Goal: Contribute content: Add original content to the website for others to see

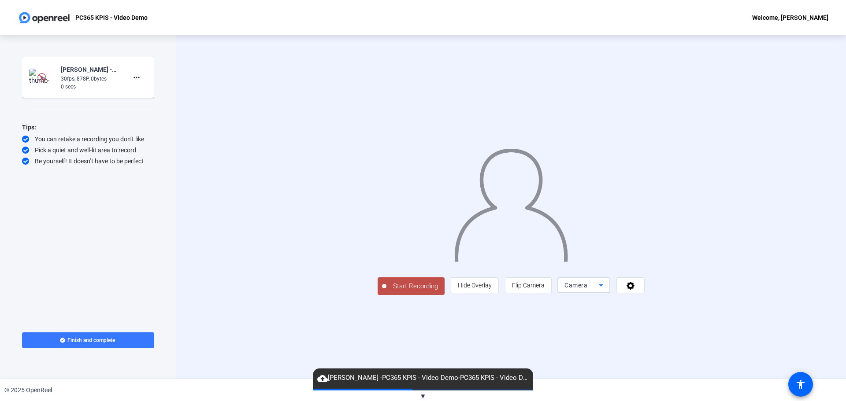
drag, startPoint x: 137, startPoint y: 75, endPoint x: 709, endPoint y: 347, distance: 633.5
drag, startPoint x: 709, startPoint y: 347, endPoint x: 704, endPoint y: 348, distance: 5.8
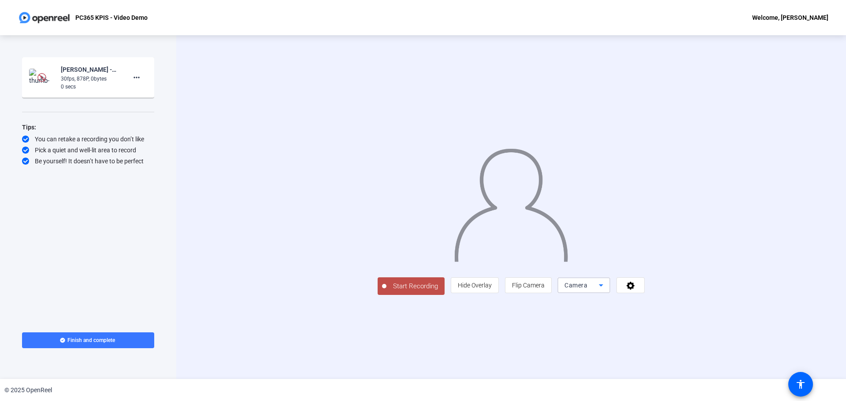
drag, startPoint x: 704, startPoint y: 348, endPoint x: 715, endPoint y: 347, distance: 11.1
click at [606, 291] on icon at bounding box center [601, 285] width 11 height 11
click at [690, 303] on mat-option "Screen" at bounding box center [695, 303] width 53 height 18
click at [606, 289] on icon at bounding box center [601, 285] width 11 height 11
click at [583, 327] on span "Screen" at bounding box center [576, 324] width 17 height 11
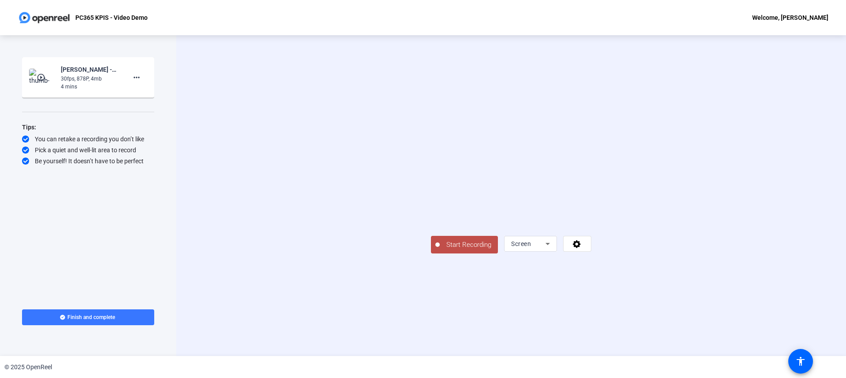
click at [440, 250] on span "Start Recording" at bounding box center [469, 245] width 58 height 10
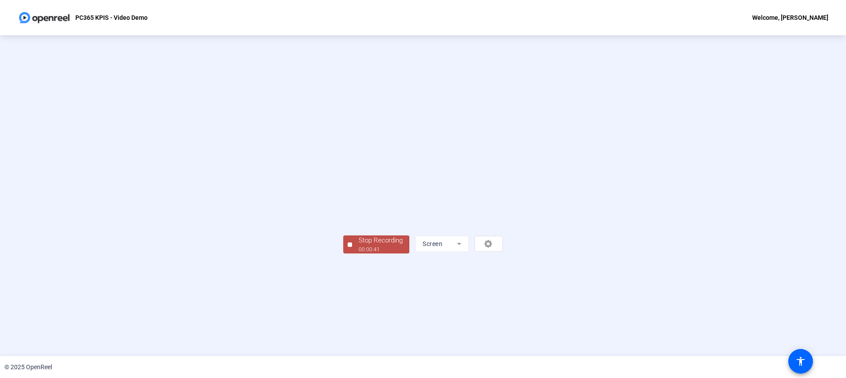
click at [359, 246] on div "Stop Recording" at bounding box center [381, 241] width 44 height 10
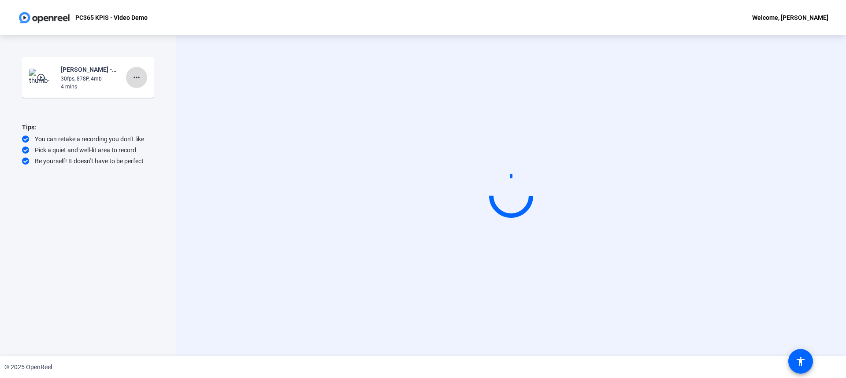
click at [136, 73] on mat-icon "more_horiz" at bounding box center [136, 77] width 11 height 11
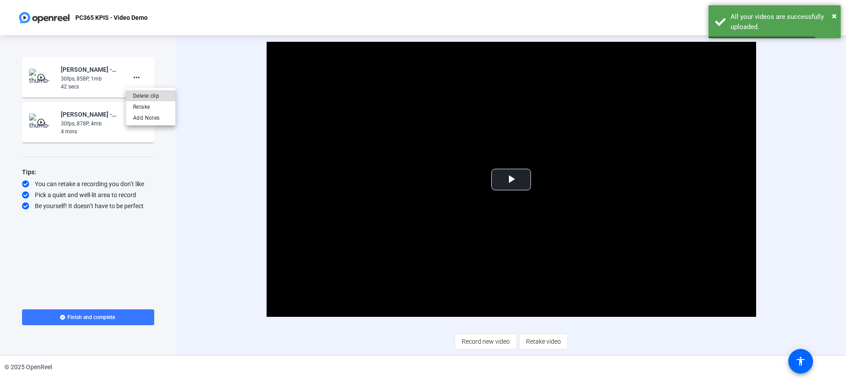
click at [142, 97] on span "Delete clip" at bounding box center [150, 96] width 35 height 11
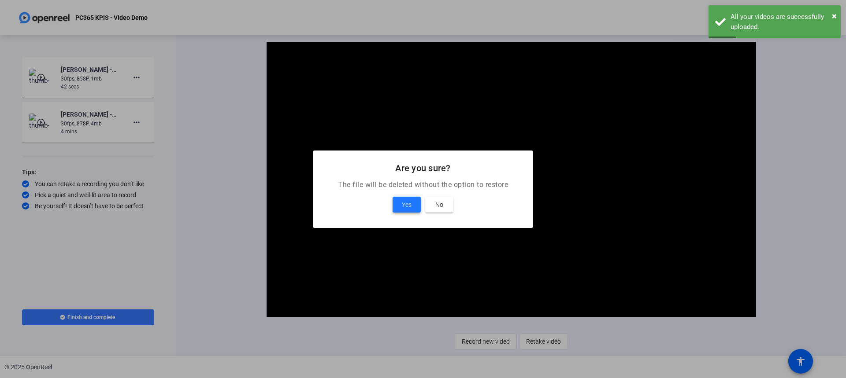
click at [408, 203] on span "Yes" at bounding box center [407, 205] width 10 height 11
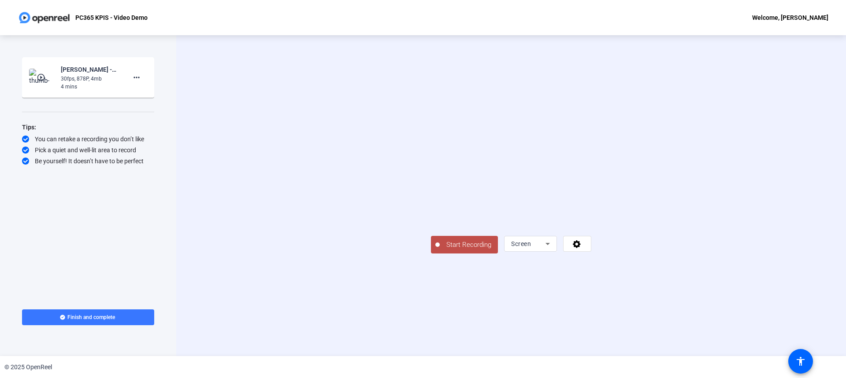
click at [440, 250] on span "Start Recording" at bounding box center [469, 245] width 58 height 10
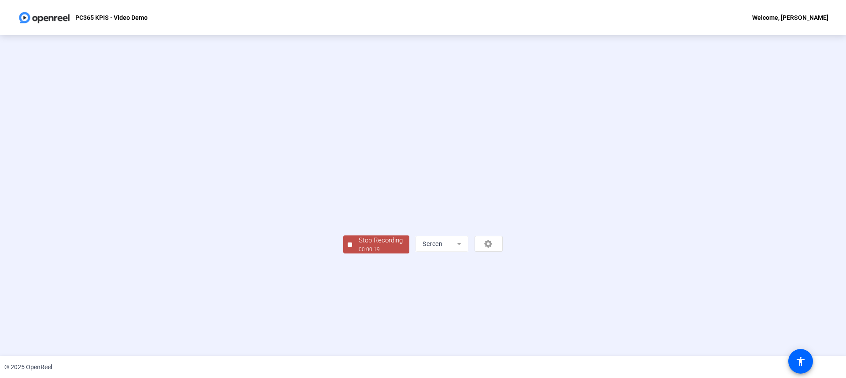
click at [359, 246] on div "Stop Recording" at bounding box center [381, 241] width 44 height 10
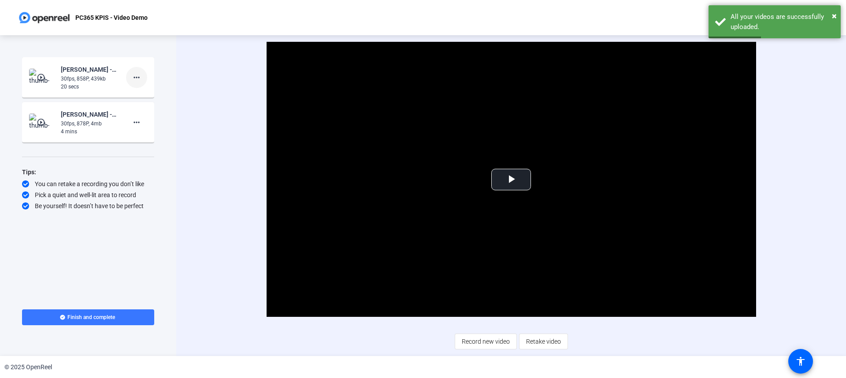
click at [138, 76] on mat-icon "more_horiz" at bounding box center [136, 77] width 11 height 11
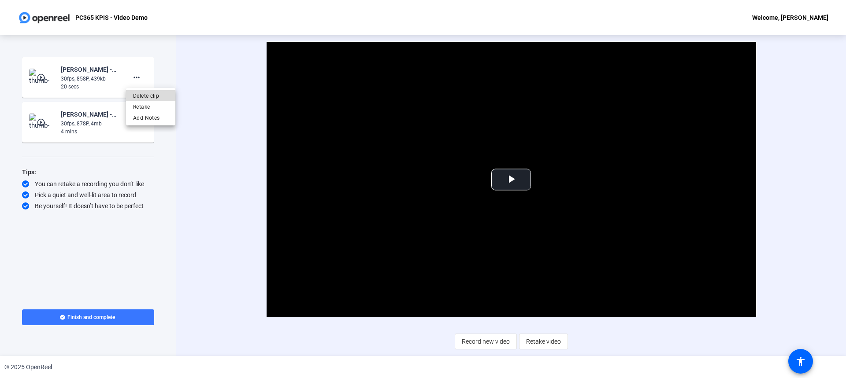
click at [145, 96] on span "Delete clip" at bounding box center [150, 96] width 35 height 11
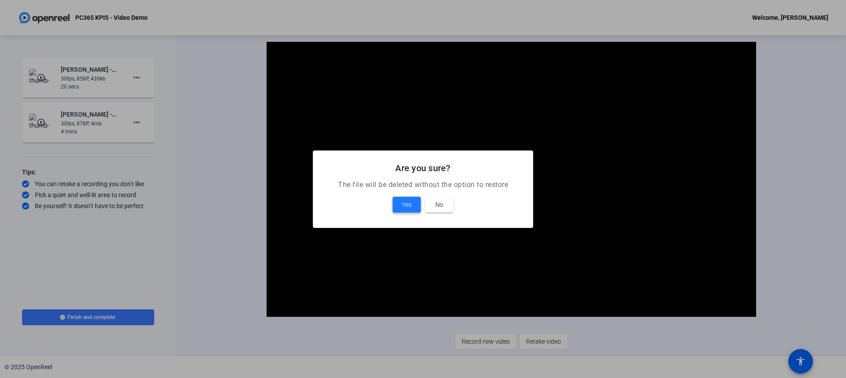
click at [404, 201] on span "Yes" at bounding box center [407, 205] width 10 height 11
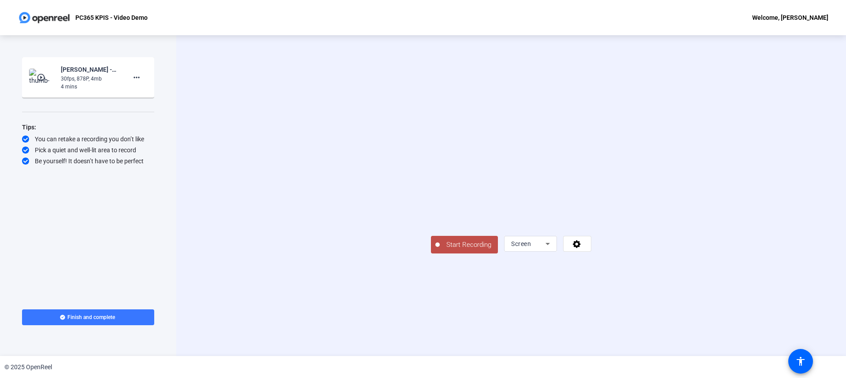
click at [440, 250] on span "Start Recording" at bounding box center [469, 245] width 58 height 10
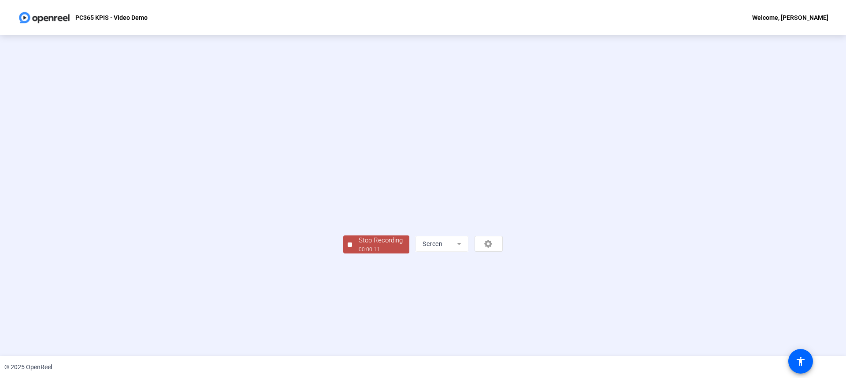
click at [359, 246] on div "Stop Recording" at bounding box center [381, 241] width 44 height 10
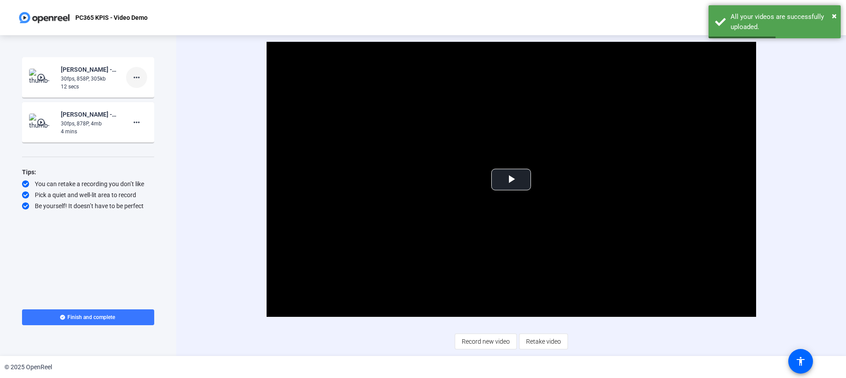
click at [141, 74] on mat-icon "more_horiz" at bounding box center [136, 77] width 11 height 11
click at [145, 96] on span "Delete clip" at bounding box center [150, 96] width 35 height 11
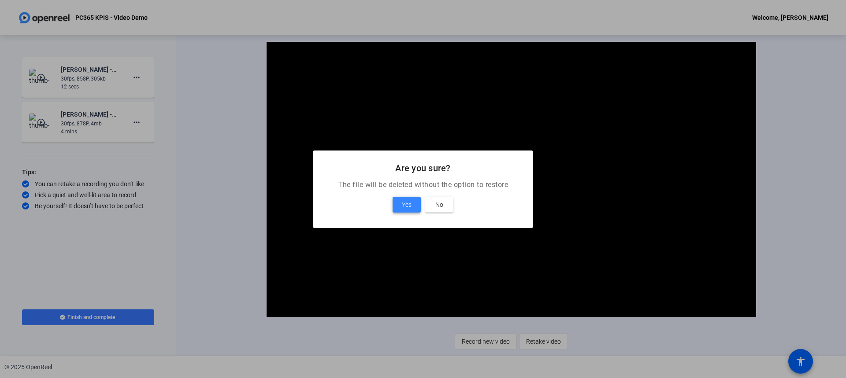
click at [405, 204] on span "Yes" at bounding box center [407, 205] width 10 height 11
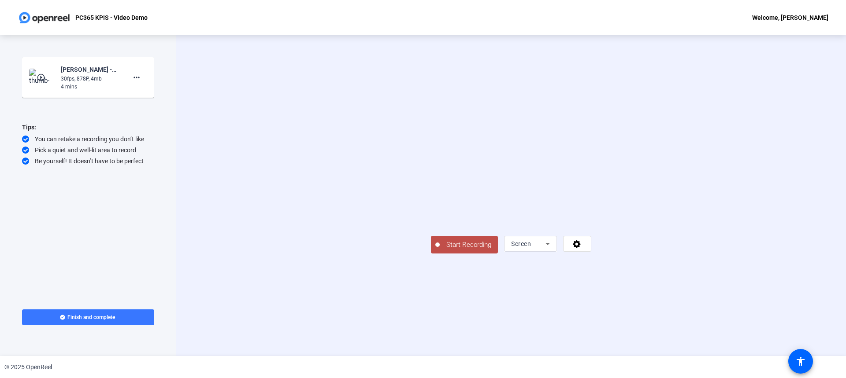
click at [440, 250] on span "Start Recording" at bounding box center [469, 245] width 58 height 10
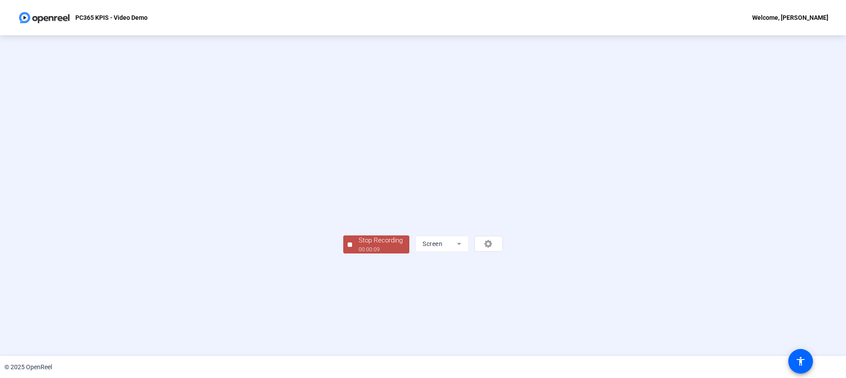
click at [359, 246] on div "Stop Recording" at bounding box center [381, 241] width 44 height 10
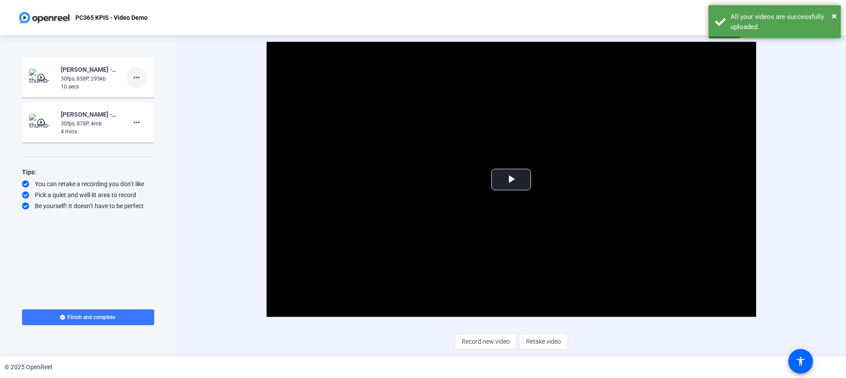
click at [137, 76] on mat-icon "more_horiz" at bounding box center [136, 77] width 11 height 11
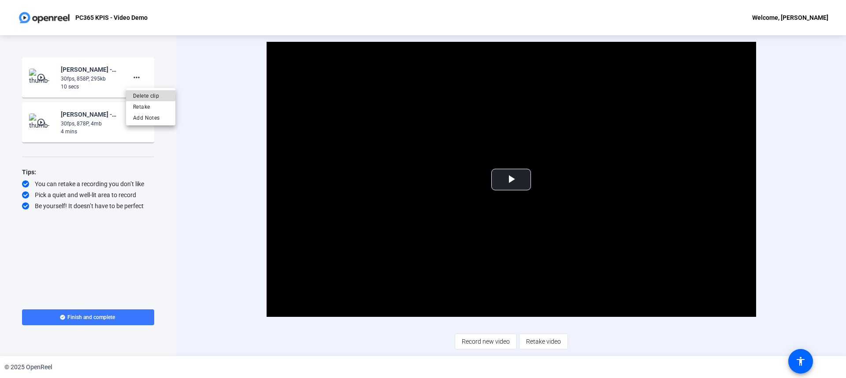
click at [146, 95] on span "Delete clip" at bounding box center [150, 96] width 35 height 11
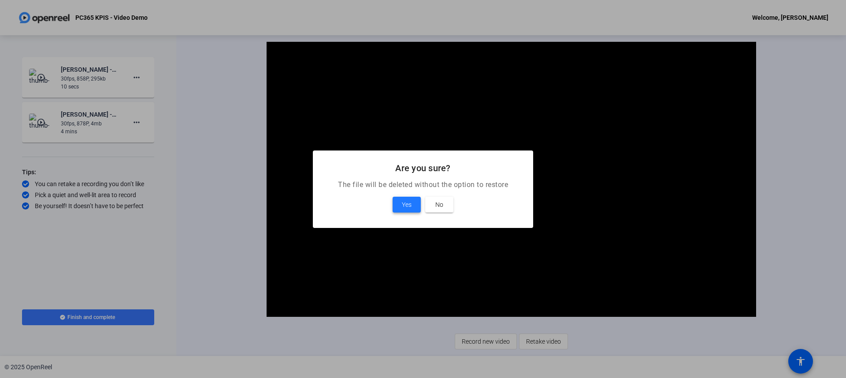
click at [402, 201] on span "Yes" at bounding box center [407, 205] width 10 height 11
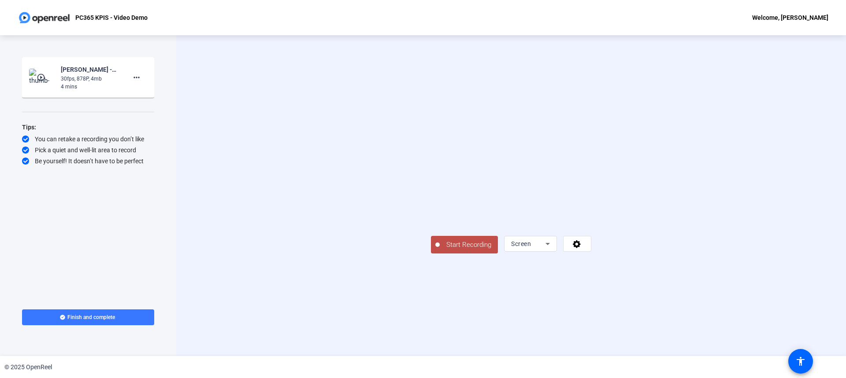
click at [440, 250] on span "Start Recording" at bounding box center [469, 245] width 58 height 10
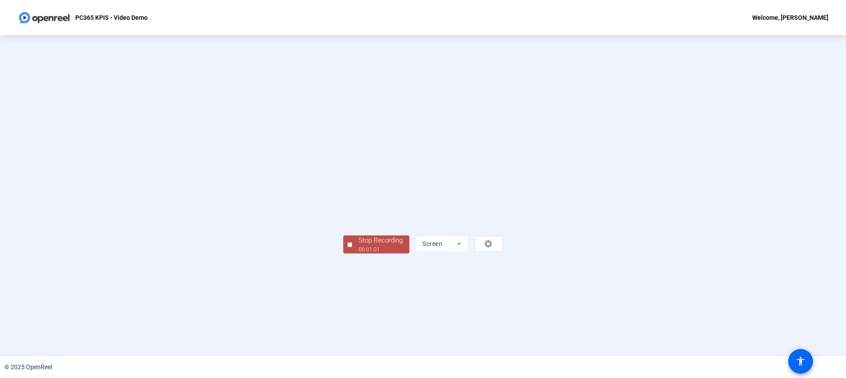
click at [359, 246] on div "Stop Recording" at bounding box center [381, 241] width 44 height 10
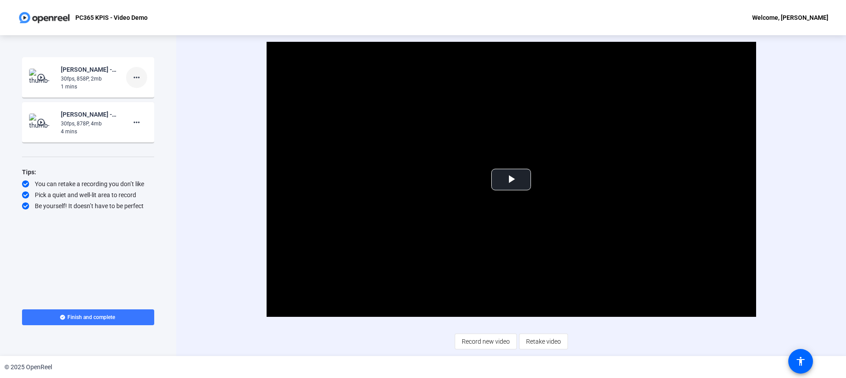
click at [140, 78] on mat-icon "more_horiz" at bounding box center [136, 77] width 11 height 11
click at [144, 93] on span "Delete clip" at bounding box center [150, 96] width 35 height 11
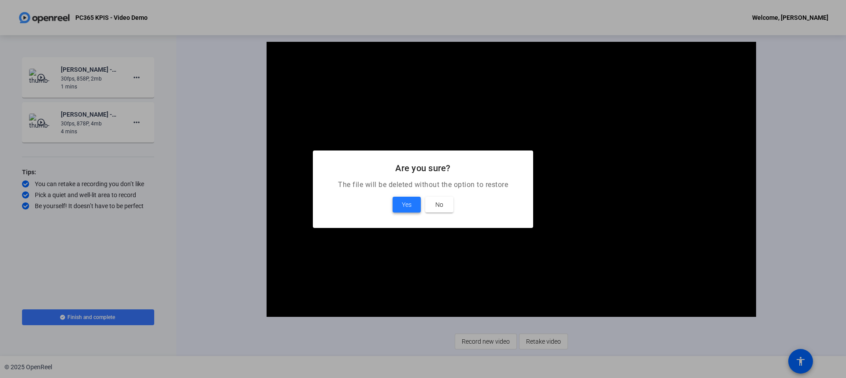
click at [408, 205] on span "Yes" at bounding box center [407, 205] width 10 height 11
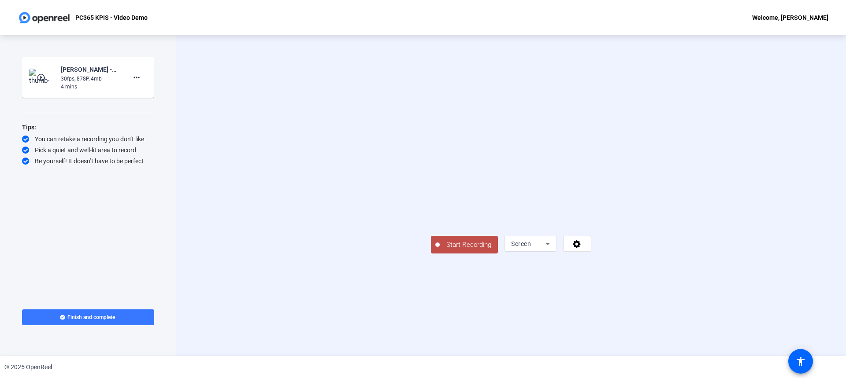
click at [440, 250] on span "Start Recording" at bounding box center [469, 245] width 58 height 10
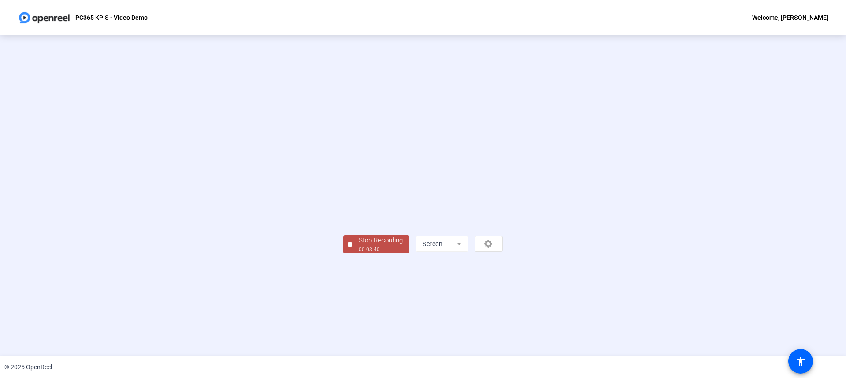
click at [359, 246] on div "Stop Recording" at bounding box center [381, 241] width 44 height 10
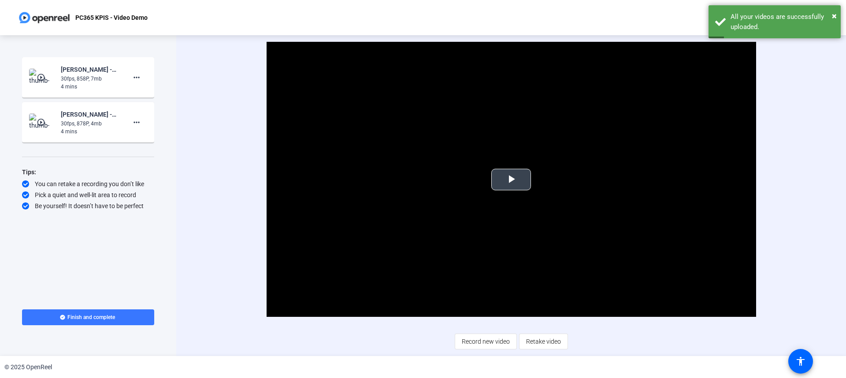
click at [511, 180] on span "Video Player" at bounding box center [511, 180] width 0 height 0
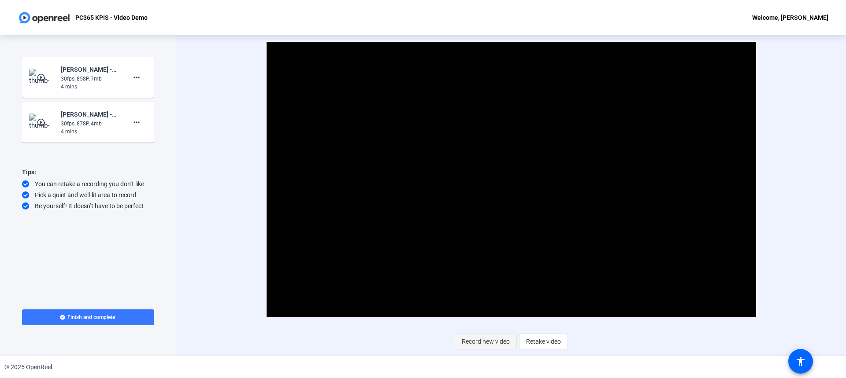
click at [493, 342] on span "Record new video" at bounding box center [486, 342] width 48 height 17
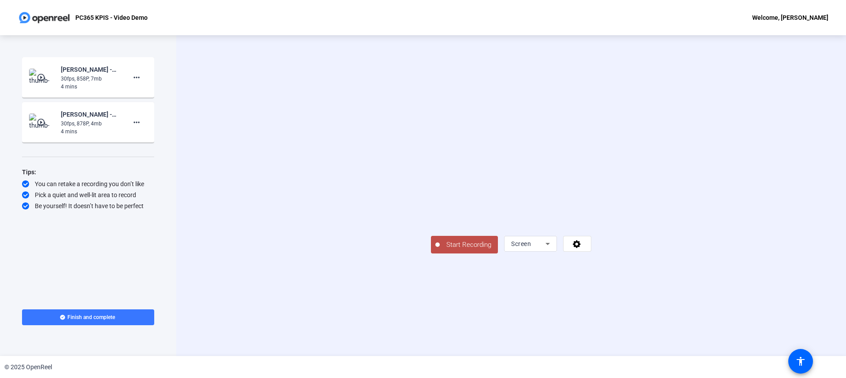
click at [440, 250] on span "Start Recording" at bounding box center [469, 245] width 58 height 10
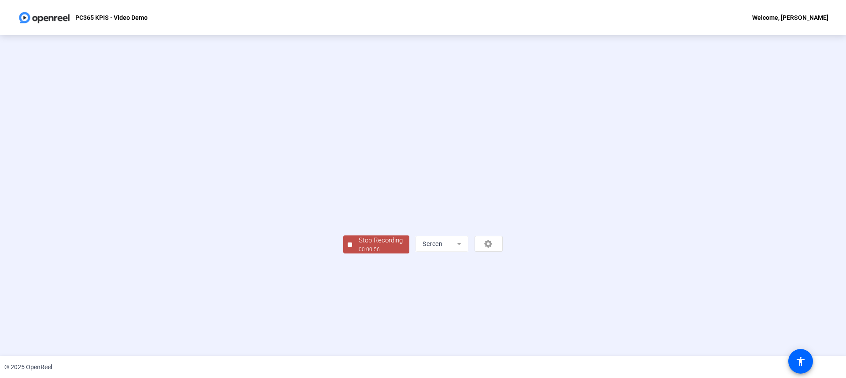
click at [359, 254] on div "00:00:56" at bounding box center [381, 250] width 44 height 8
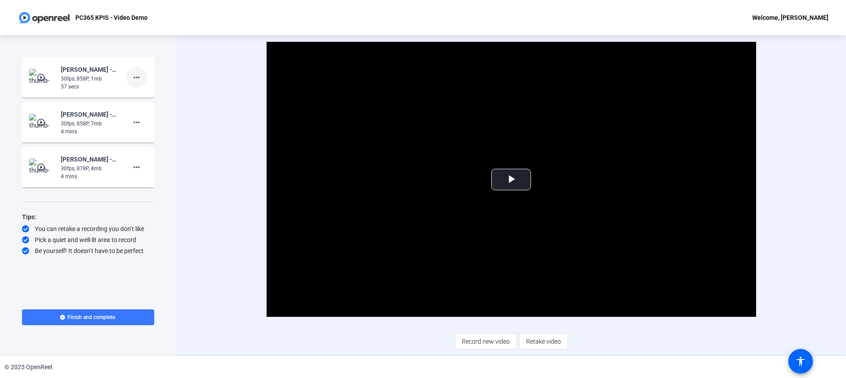
click at [139, 79] on mat-icon "more_horiz" at bounding box center [136, 77] width 11 height 11
click at [149, 93] on span "Delete clip" at bounding box center [150, 96] width 35 height 11
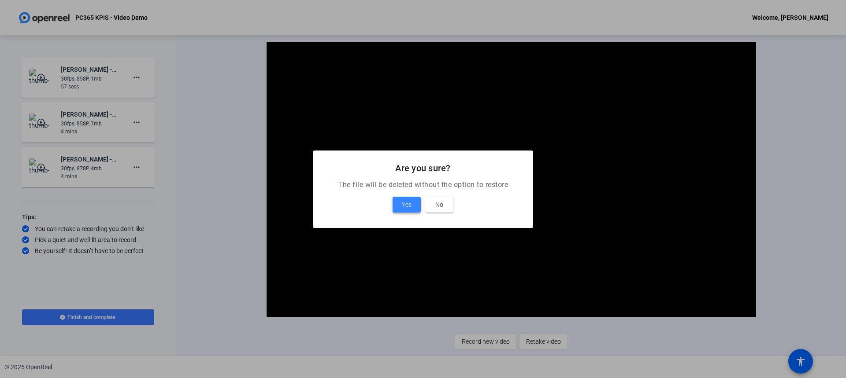
click at [412, 206] on span at bounding box center [407, 204] width 28 height 21
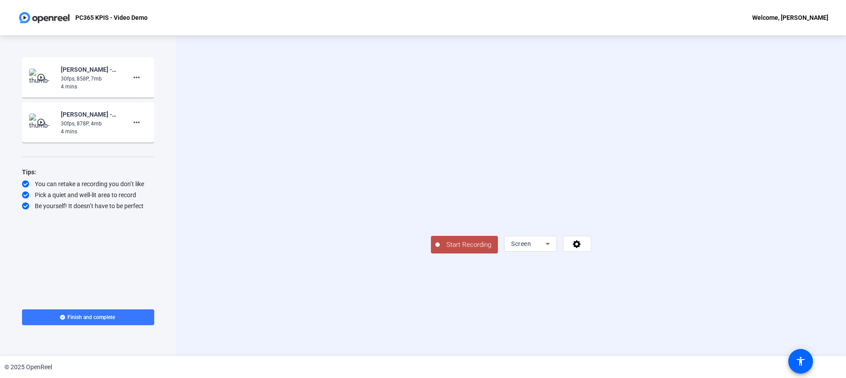
click at [440, 250] on span "Start Recording" at bounding box center [469, 245] width 58 height 10
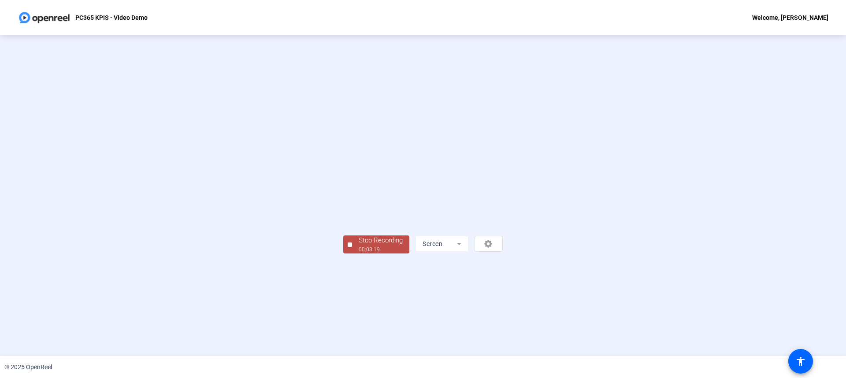
click at [359, 246] on div "Stop Recording" at bounding box center [381, 241] width 44 height 10
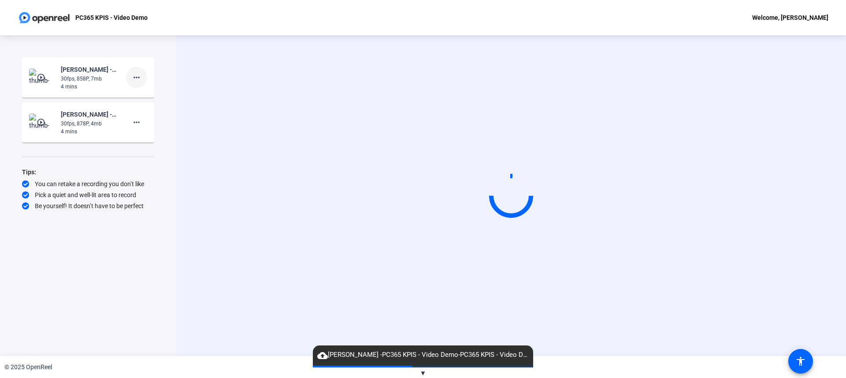
click at [139, 76] on mat-icon "more_horiz" at bounding box center [136, 77] width 11 height 11
click at [146, 93] on span "Delete clip" at bounding box center [150, 96] width 35 height 11
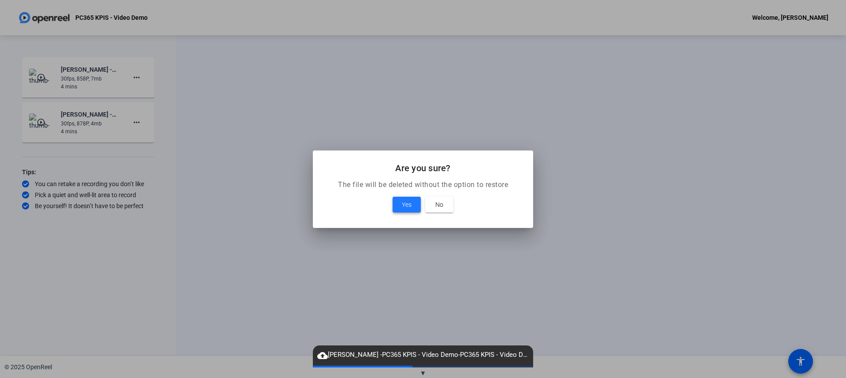
click at [406, 200] on span "Yes" at bounding box center [407, 205] width 10 height 11
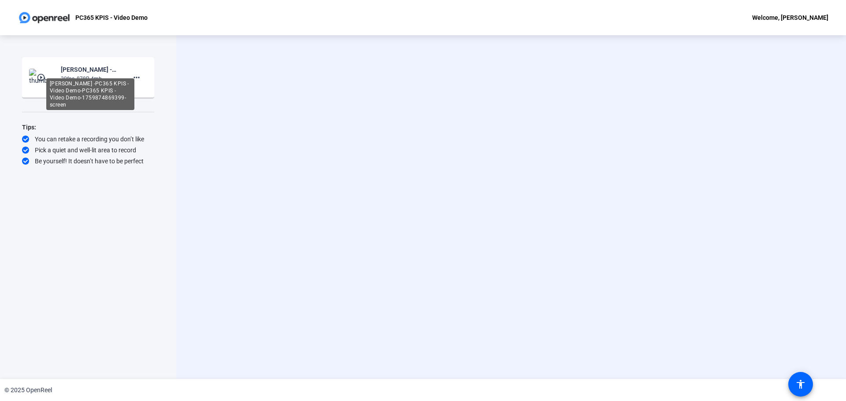
click at [99, 78] on div "Jennifer Cogbill -PC365 KPIS - Video Demo-PC365 KPIS - Video Demo-1759874869399…" at bounding box center [90, 94] width 88 height 32
click at [117, 107] on div "Start Recording play_circle_outline Jennifer Cogbill -PC365 KPIS - Video Demo-P…" at bounding box center [88, 198] width 132 height 282
click at [43, 78] on mat-icon "play_circle_outline" at bounding box center [42, 77] width 11 height 9
click at [47, 74] on mat-icon "play_circle_outline" at bounding box center [42, 77] width 11 height 9
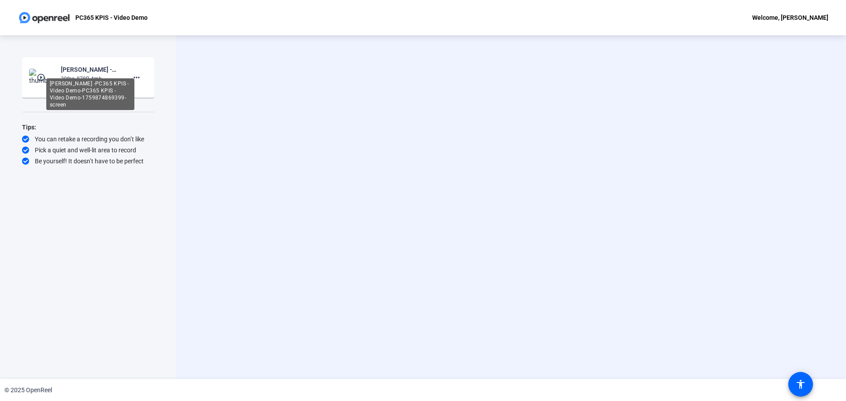
click at [77, 74] on div "Jennifer Cogbill -PC365 KPIS - Video Demo-PC365 KPIS - Video Demo-1759874869399…" at bounding box center [90, 69] width 59 height 11
click at [138, 78] on mat-icon "more_horiz" at bounding box center [136, 77] width 11 height 11
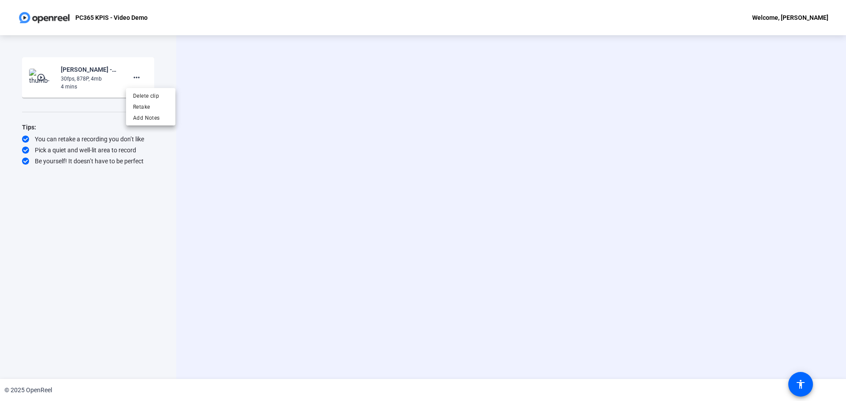
click at [81, 71] on div at bounding box center [423, 200] width 846 height 401
click at [445, 235] on video at bounding box center [511, 207] width 132 height 74
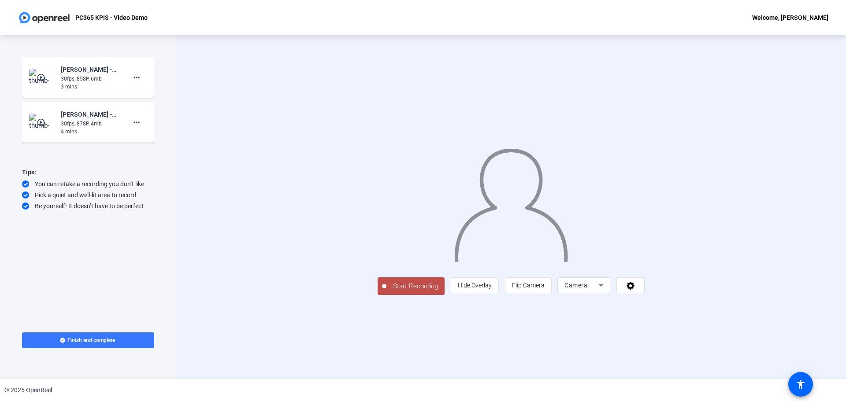
click at [41, 73] on img at bounding box center [42, 78] width 26 height 18
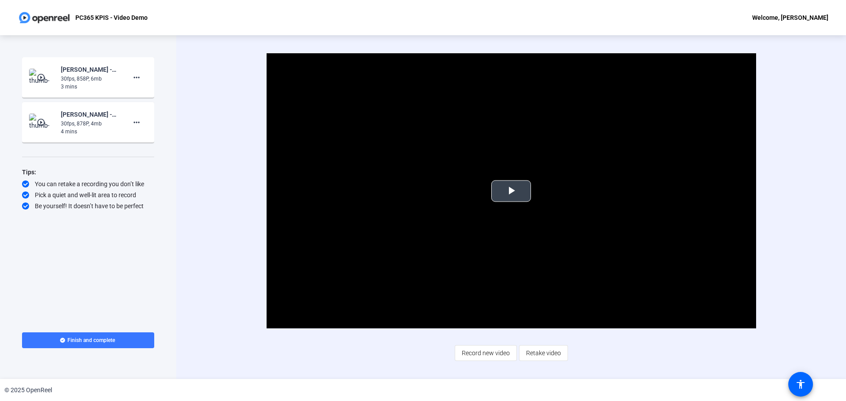
click at [511, 191] on span "Video Player" at bounding box center [511, 191] width 0 height 0
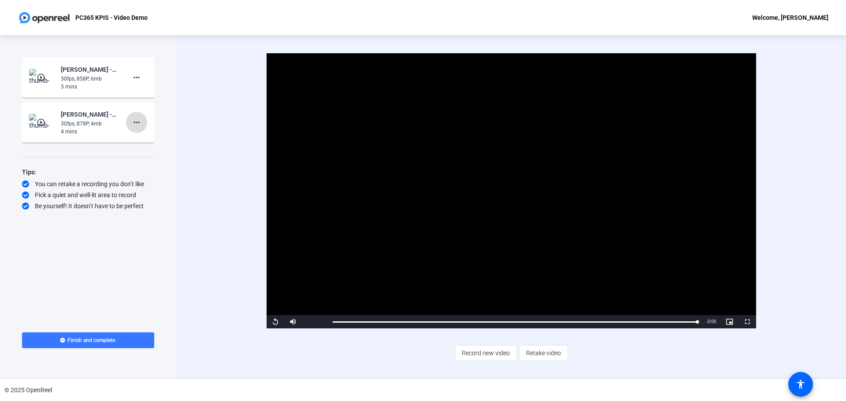
click at [137, 121] on mat-icon "more_horiz" at bounding box center [136, 122] width 11 height 11
click at [146, 141] on span "Delete clip" at bounding box center [150, 141] width 35 height 11
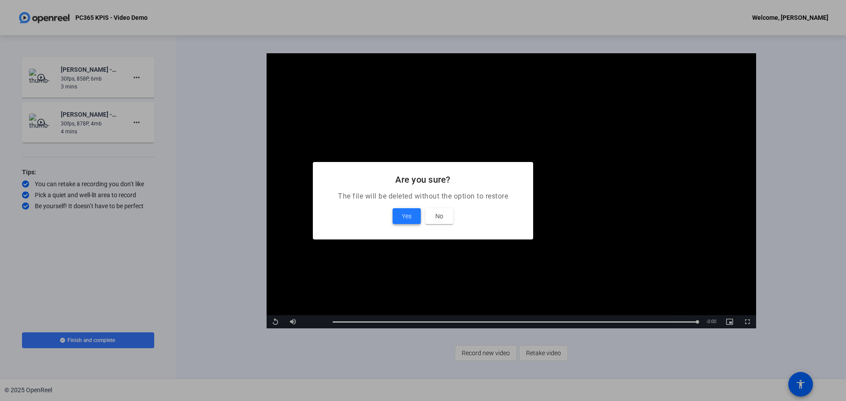
click at [406, 213] on span "Yes" at bounding box center [407, 216] width 10 height 11
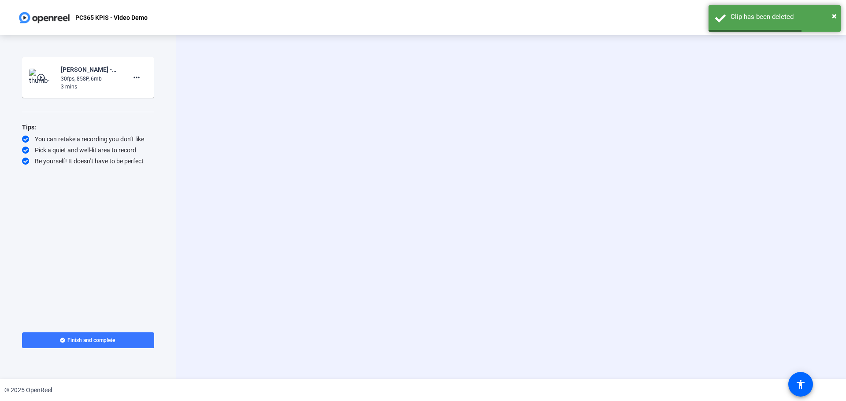
click at [85, 77] on div "30fps, 858P, 6mb" at bounding box center [90, 79] width 59 height 8
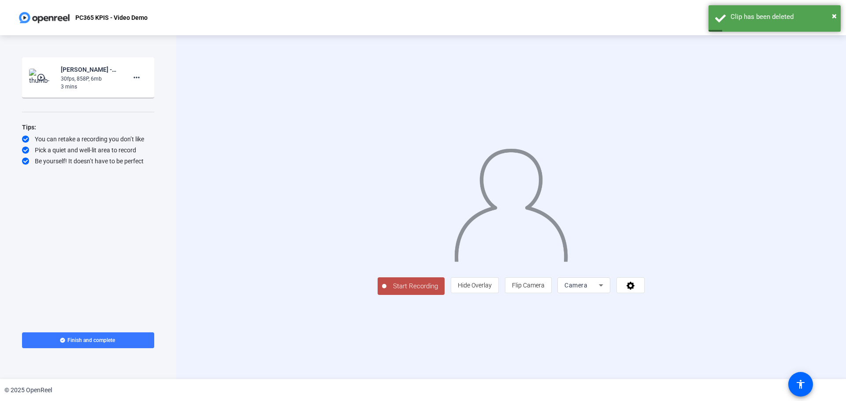
click at [41, 75] on mat-icon "play_circle_outline" at bounding box center [42, 77] width 11 height 9
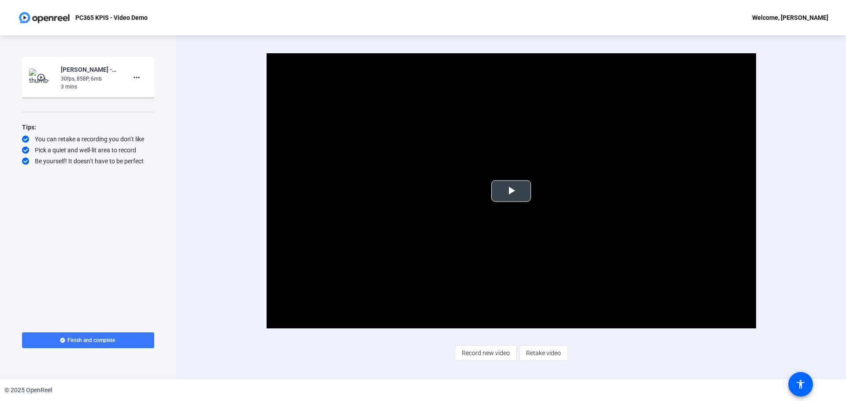
click at [511, 191] on span "Video Player" at bounding box center [511, 191] width 0 height 0
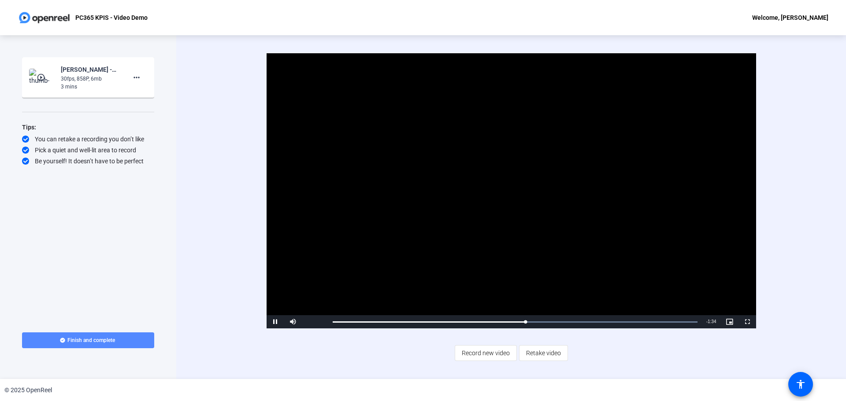
click at [94, 339] on span "Finish and complete" at bounding box center [91, 340] width 48 height 7
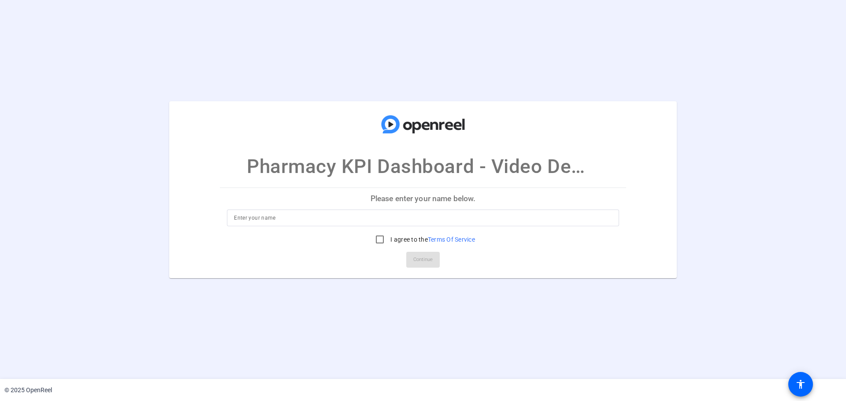
click at [249, 59] on openreel-ugc-auth "Pharmacy KPI Dashboard - Video Demo Please enter your name below. I agree to th…" at bounding box center [423, 189] width 846 height 379
click at [281, 219] on input at bounding box center [423, 218] width 378 height 11
type input "Jennifer Cogbill"
click at [378, 241] on input "I agree to the Terms Of Service" at bounding box center [380, 240] width 18 height 18
checkbox input "true"
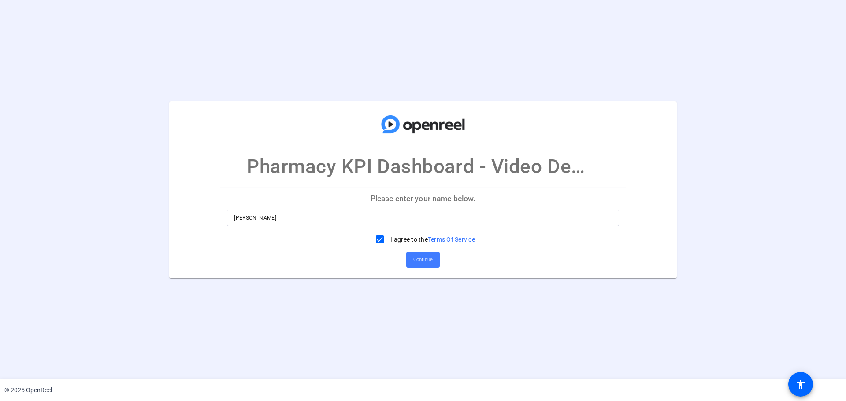
click at [416, 260] on span "Continue" at bounding box center [422, 259] width 19 height 13
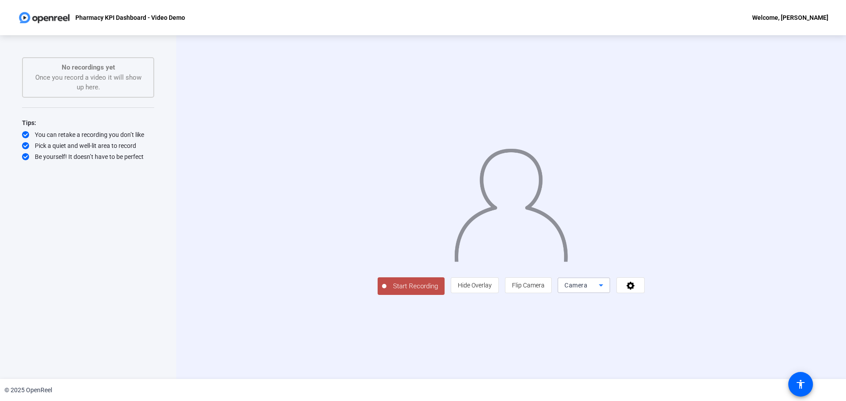
click at [606, 290] on icon at bounding box center [601, 285] width 11 height 11
click at [584, 326] on span "Screen" at bounding box center [576, 324] width 17 height 11
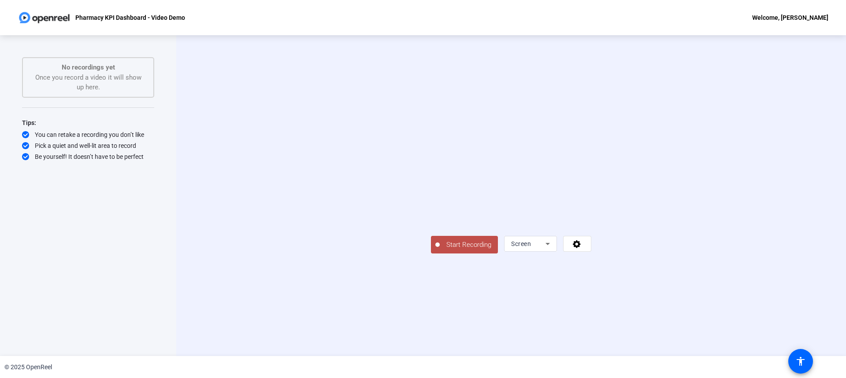
click at [440, 250] on span "Start Recording" at bounding box center [469, 245] width 58 height 10
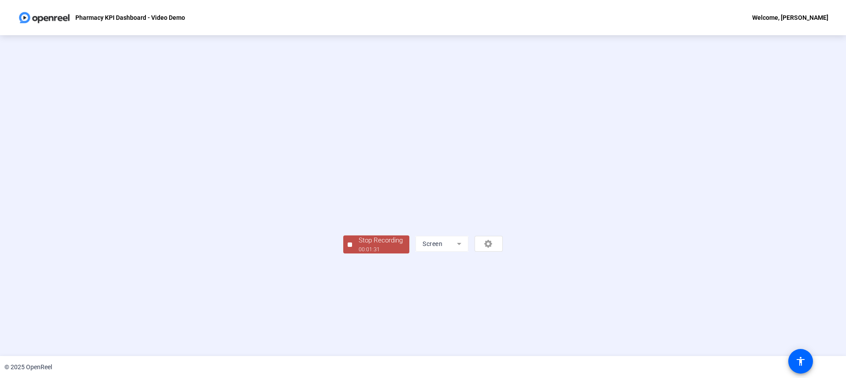
click at [359, 246] on div "Stop Recording" at bounding box center [381, 241] width 44 height 10
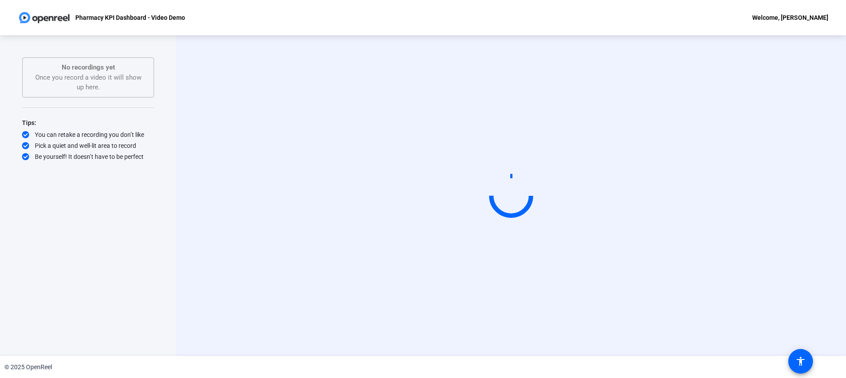
click at [126, 70] on p "No recordings yet" at bounding box center [88, 68] width 113 height 10
click at [452, 233] on video at bounding box center [511, 196] width 132 height 74
click at [482, 189] on video at bounding box center [511, 196] width 132 height 74
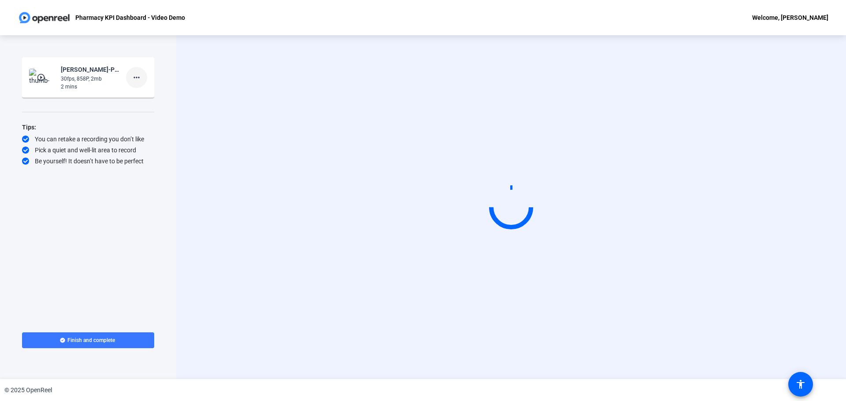
click at [138, 75] on mat-icon "more_horiz" at bounding box center [136, 77] width 11 height 11
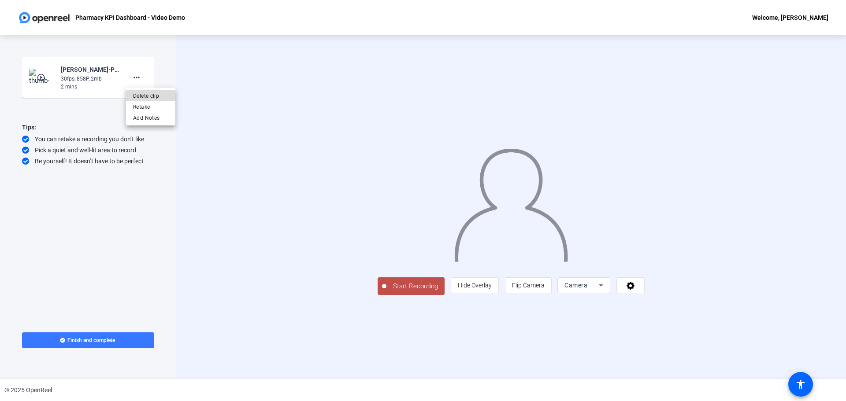
click at [146, 94] on span "Delete clip" at bounding box center [150, 96] width 35 height 11
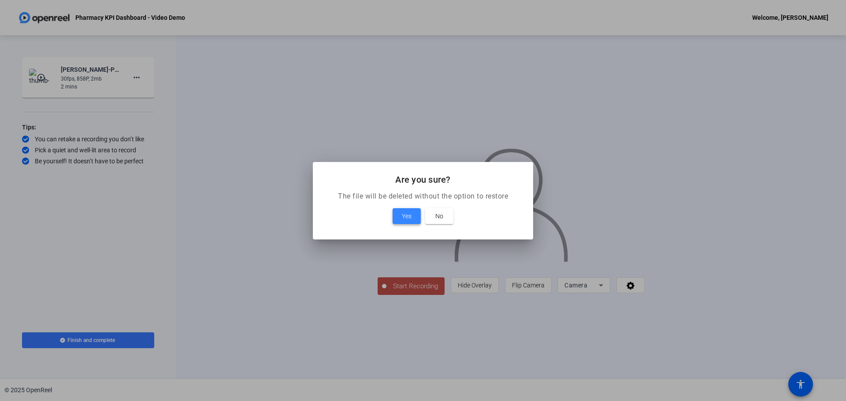
click at [402, 214] on span "Yes" at bounding box center [407, 216] width 10 height 11
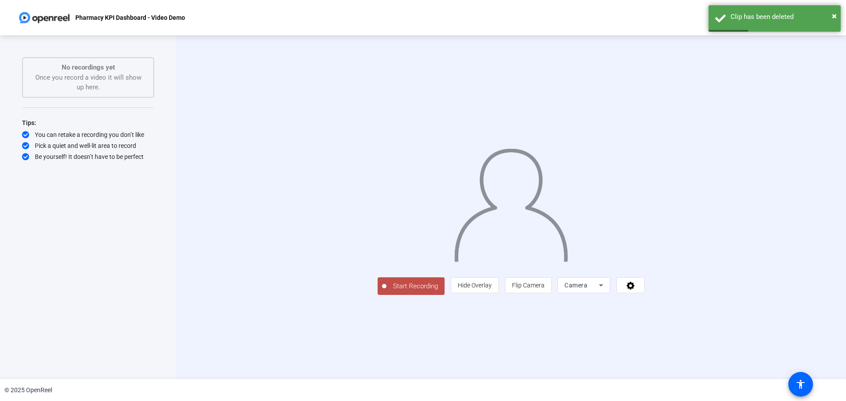
click at [603, 287] on icon at bounding box center [601, 286] width 4 height 2
click at [583, 323] on span "Screen" at bounding box center [576, 324] width 17 height 11
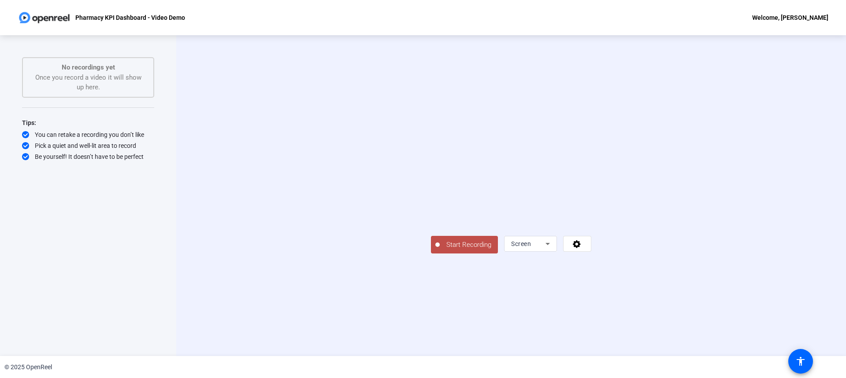
click at [440, 250] on span "Start Recording" at bounding box center [469, 245] width 58 height 10
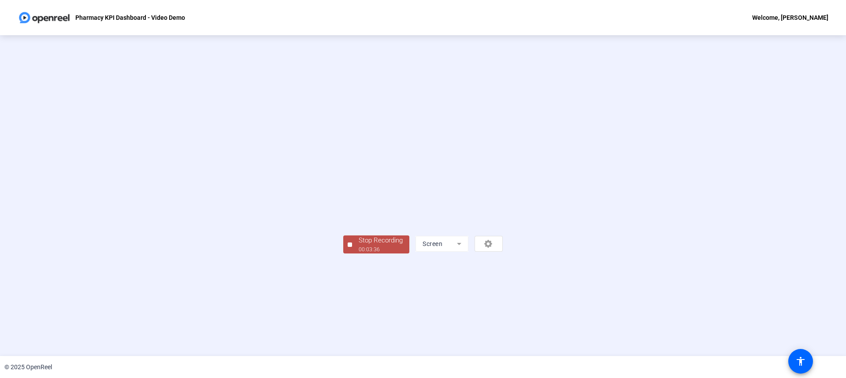
click at [359, 246] on div "Stop Recording" at bounding box center [381, 241] width 44 height 10
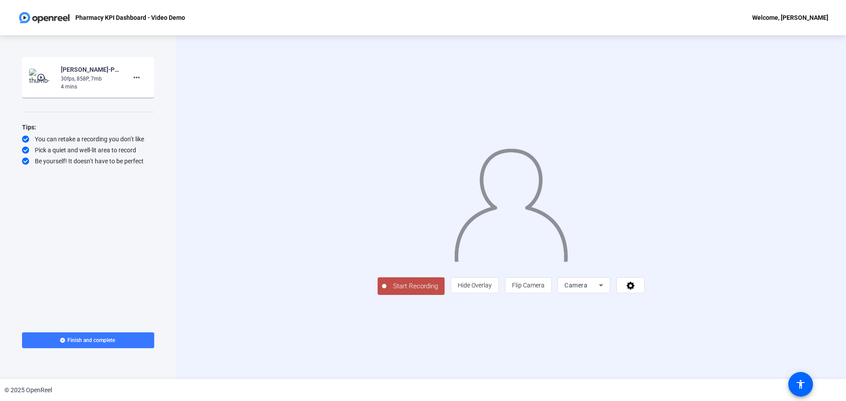
click at [606, 289] on icon at bounding box center [601, 285] width 11 height 11
click at [576, 322] on span "Screen" at bounding box center [576, 324] width 17 height 11
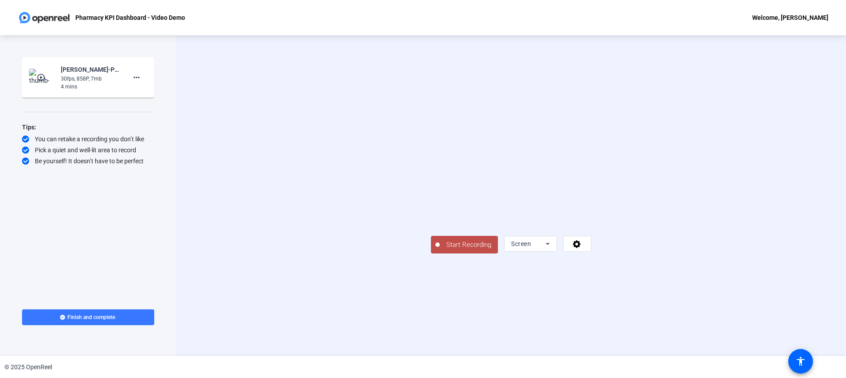
click at [440, 250] on span "Start Recording" at bounding box center [469, 245] width 58 height 10
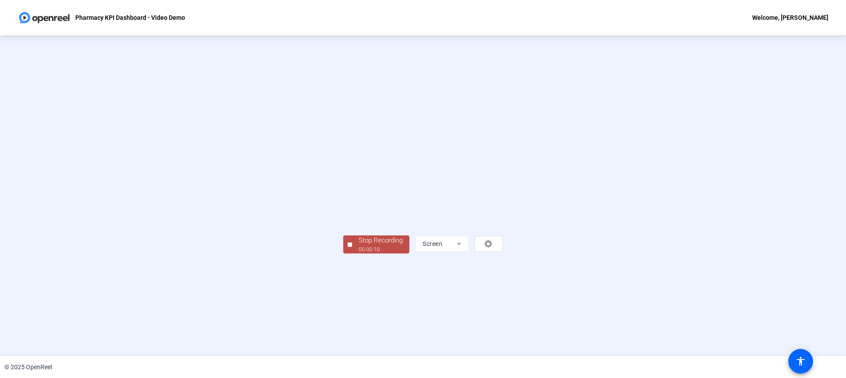
click at [359, 246] on div "Stop Recording" at bounding box center [381, 241] width 44 height 10
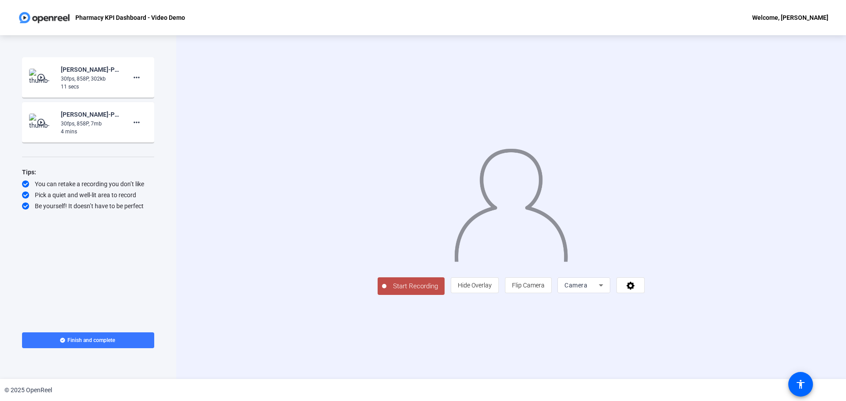
click at [603, 287] on icon at bounding box center [601, 286] width 4 height 2
click at [583, 322] on span "Screen" at bounding box center [576, 324] width 17 height 11
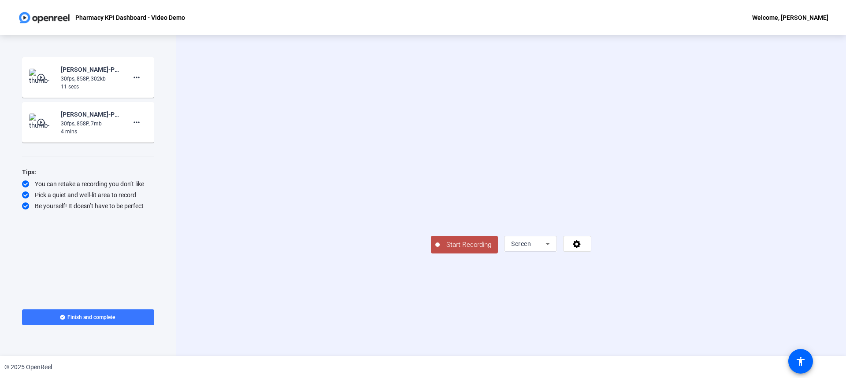
click at [440, 250] on span "Start Recording" at bounding box center [469, 245] width 58 height 10
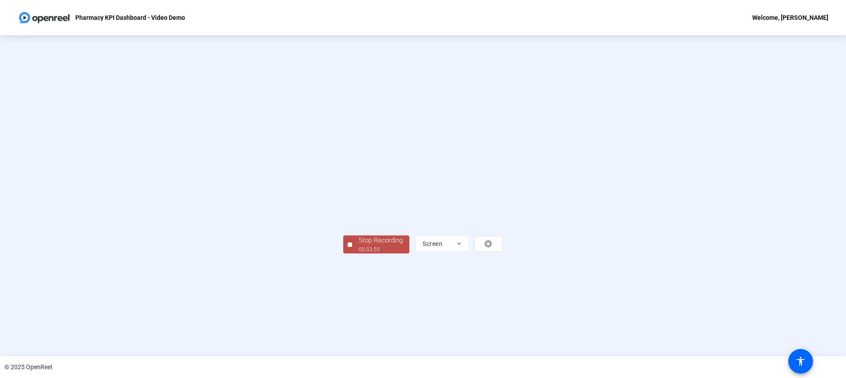
click at [359, 246] on div "Stop Recording" at bounding box center [381, 241] width 44 height 10
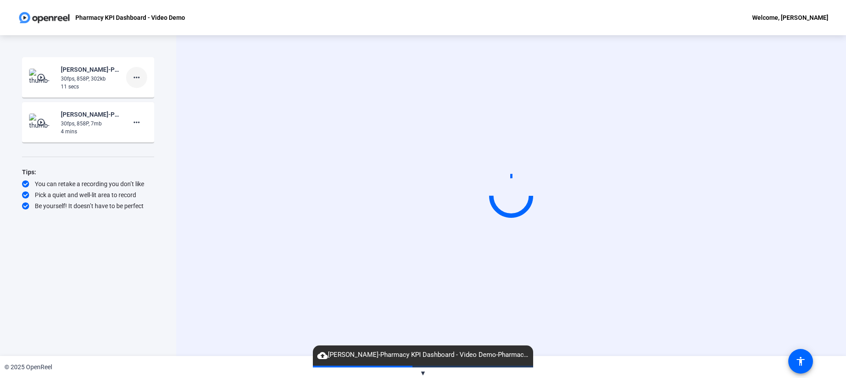
click at [140, 77] on mat-icon "more_horiz" at bounding box center [136, 77] width 11 height 11
click at [146, 96] on span "Delete clip" at bounding box center [150, 96] width 35 height 11
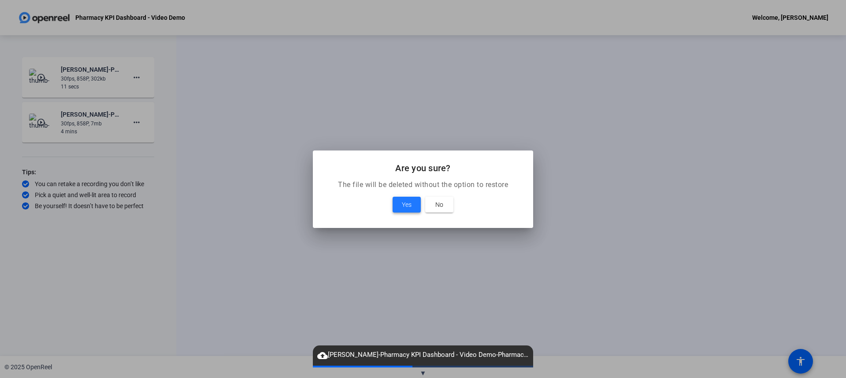
click at [406, 201] on span "Yes" at bounding box center [407, 205] width 10 height 11
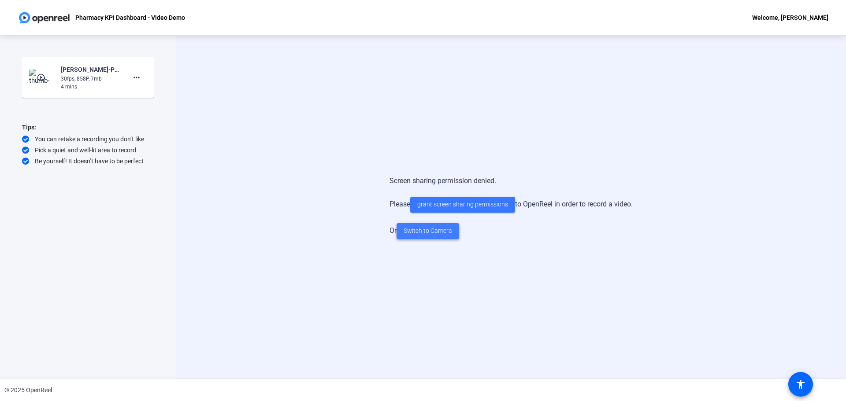
click at [426, 230] on span "Switch to Camera" at bounding box center [428, 230] width 48 height 9
click at [419, 229] on span "Switch to Camera" at bounding box center [428, 230] width 48 height 9
click at [42, 76] on mat-icon "play_circle_outline" at bounding box center [42, 77] width 11 height 9
click at [456, 202] on span "grant screen sharing permissions" at bounding box center [462, 204] width 91 height 9
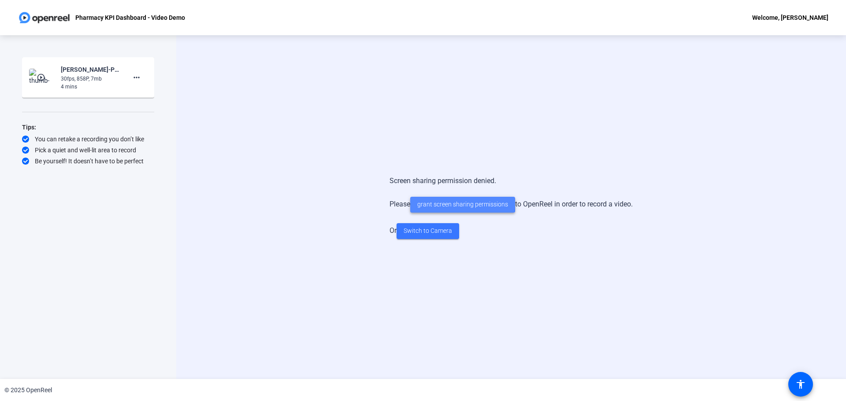
click at [456, 202] on span "grant screen sharing permissions" at bounding box center [462, 204] width 91 height 9
click at [301, 167] on div "Screen sharing permission denied. Please grant screen sharing permissions to Op…" at bounding box center [510, 207] width 569 height 81
click at [439, 200] on span "grant screen sharing permissions" at bounding box center [462, 204] width 91 height 9
click at [463, 205] on span "grant screen sharing permissions" at bounding box center [462, 204] width 91 height 9
click at [431, 234] on span "Switch to Camera" at bounding box center [428, 230] width 48 height 9
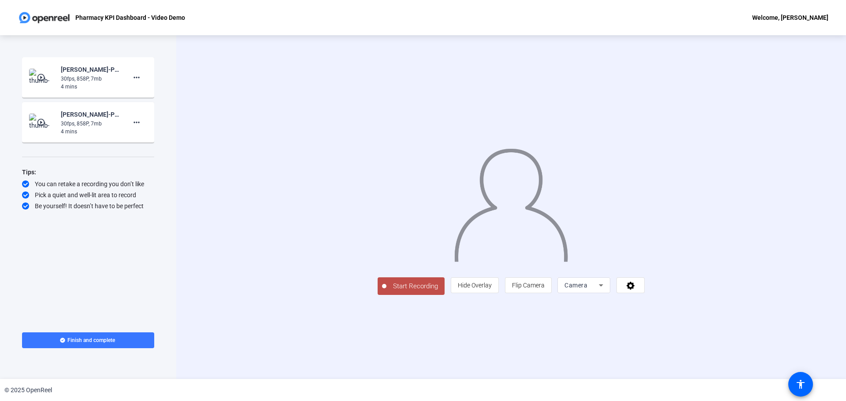
click at [42, 122] on mat-icon "play_circle_outline" at bounding box center [42, 122] width 11 height 9
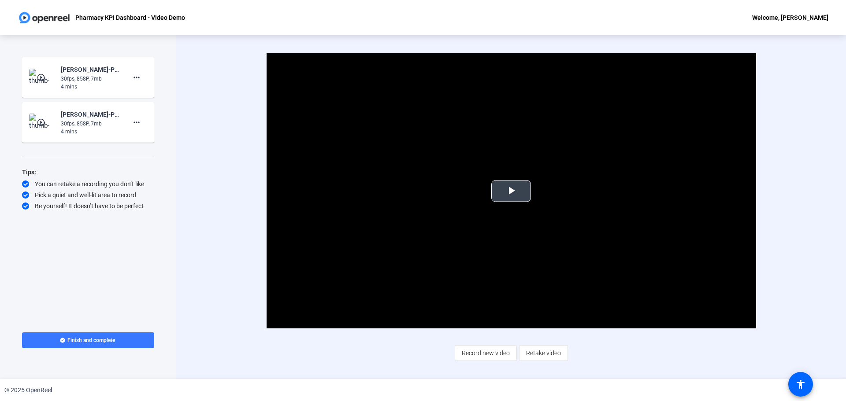
click at [511, 191] on span "Video Player" at bounding box center [511, 191] width 0 height 0
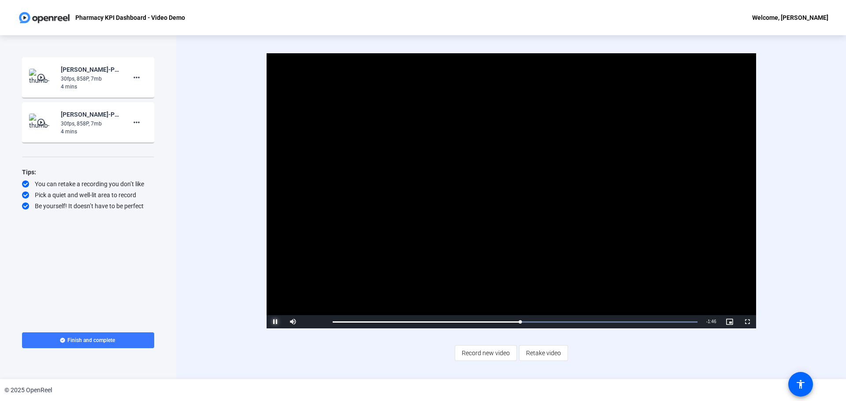
click at [274, 322] on span "Video Player" at bounding box center [276, 322] width 18 height 0
click at [42, 74] on mat-icon "play_circle_outline" at bounding box center [42, 77] width 11 height 9
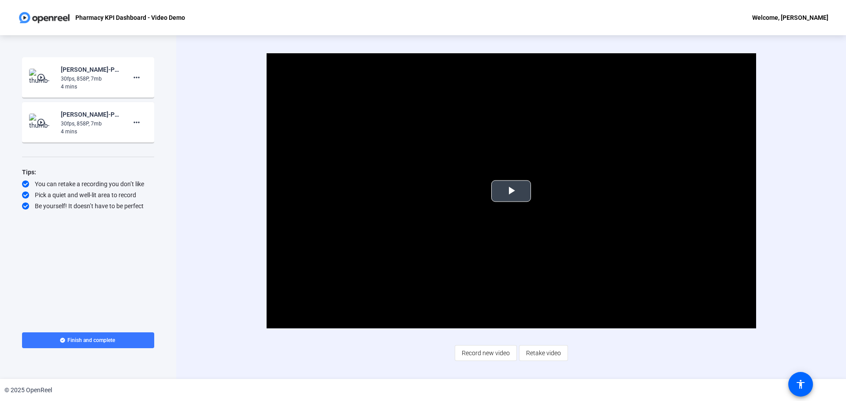
click at [511, 191] on span "Video Player" at bounding box center [511, 191] width 0 height 0
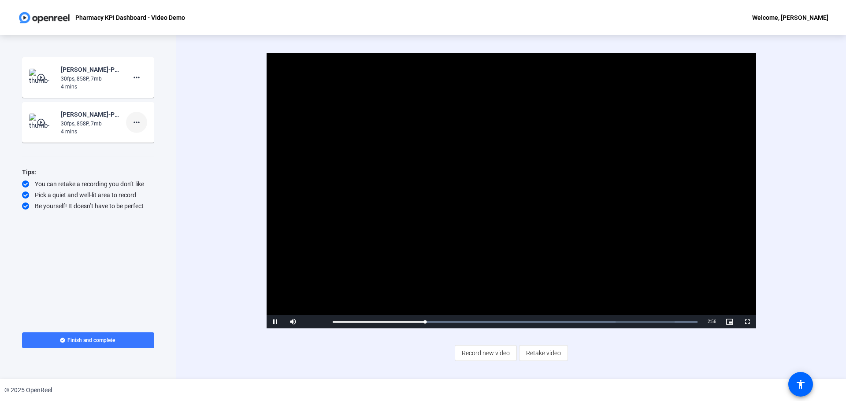
click at [138, 122] on mat-icon "more_horiz" at bounding box center [136, 122] width 11 height 11
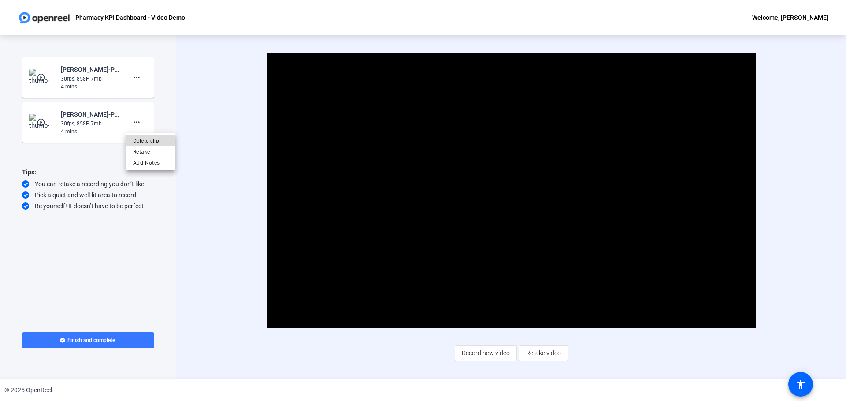
click at [145, 139] on span "Delete clip" at bounding box center [150, 141] width 35 height 11
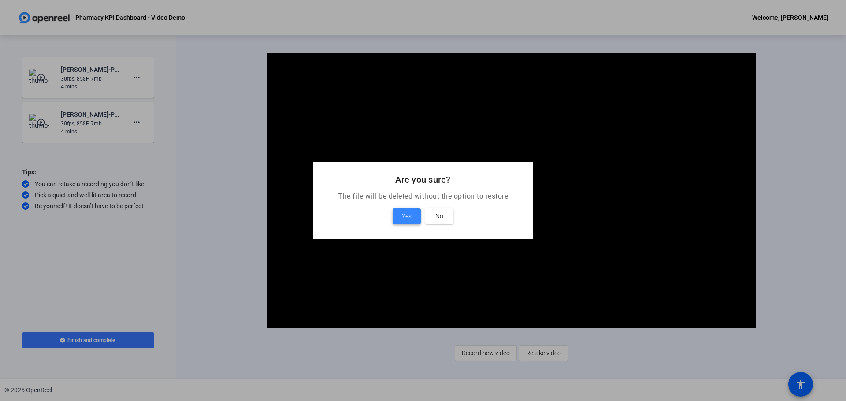
click at [402, 215] on span "Yes" at bounding box center [407, 216] width 10 height 11
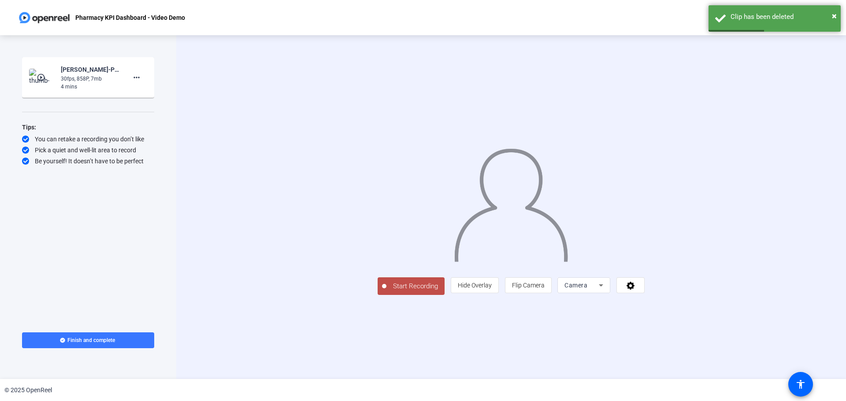
click at [41, 74] on mat-icon "play_circle_outline" at bounding box center [42, 77] width 11 height 9
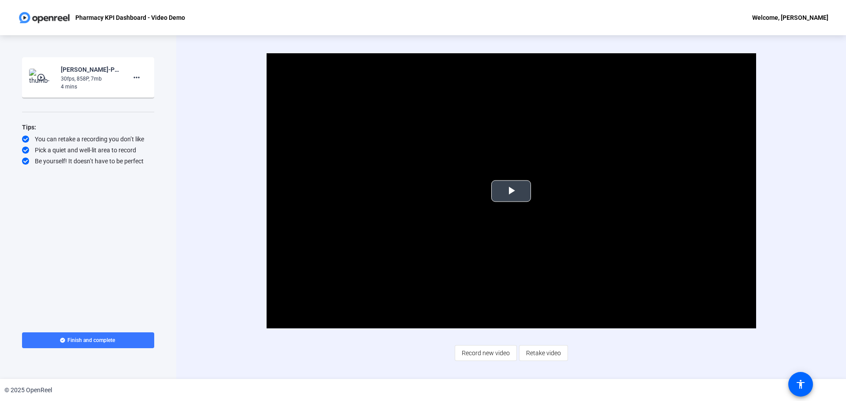
click at [511, 191] on span "Video Player" at bounding box center [511, 191] width 0 height 0
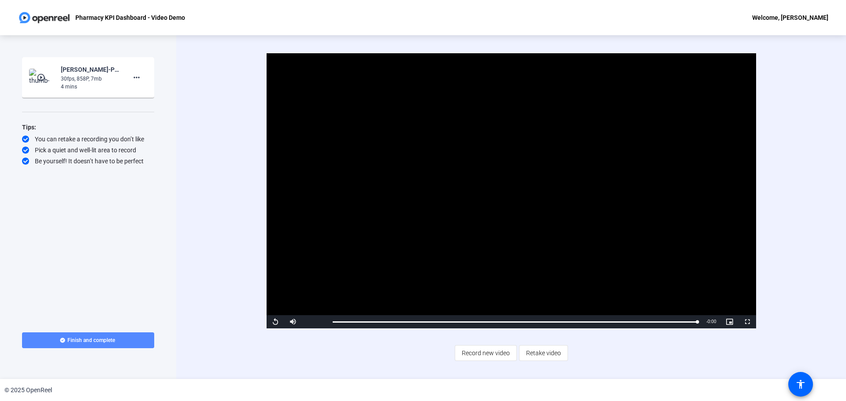
click at [96, 338] on span "Finish and complete" at bounding box center [91, 340] width 48 height 7
